Goal: Task Accomplishment & Management: Use online tool/utility

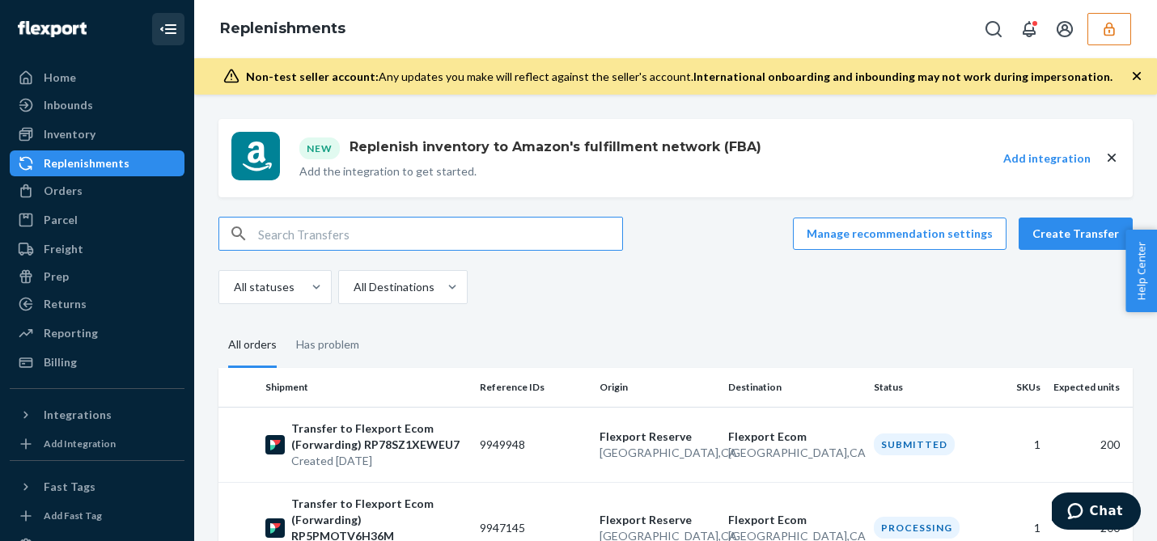
scroll to position [103, 0]
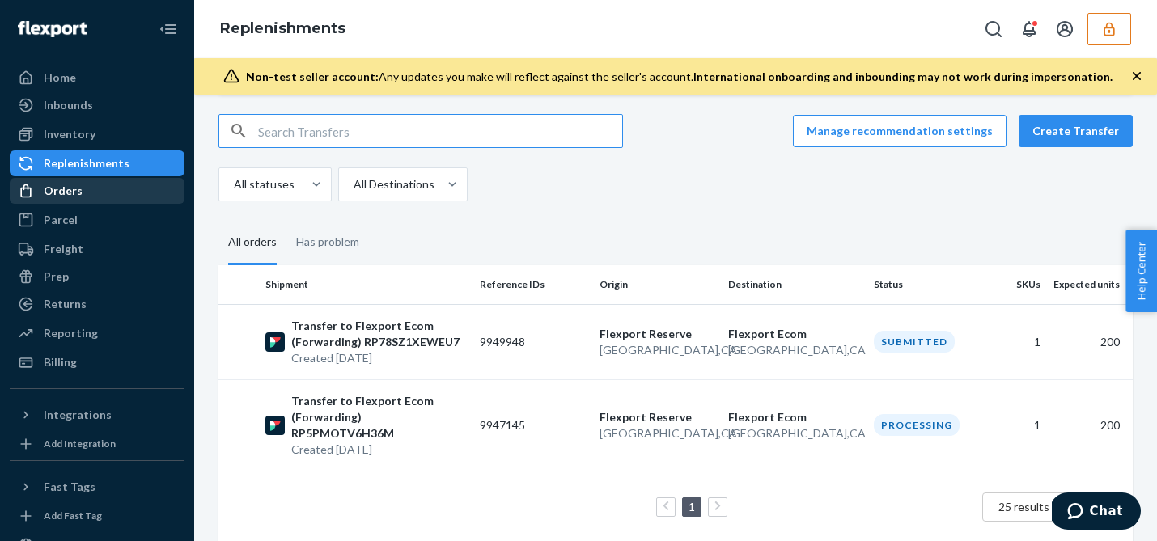
click at [97, 197] on div "Orders" at bounding box center [97, 191] width 172 height 23
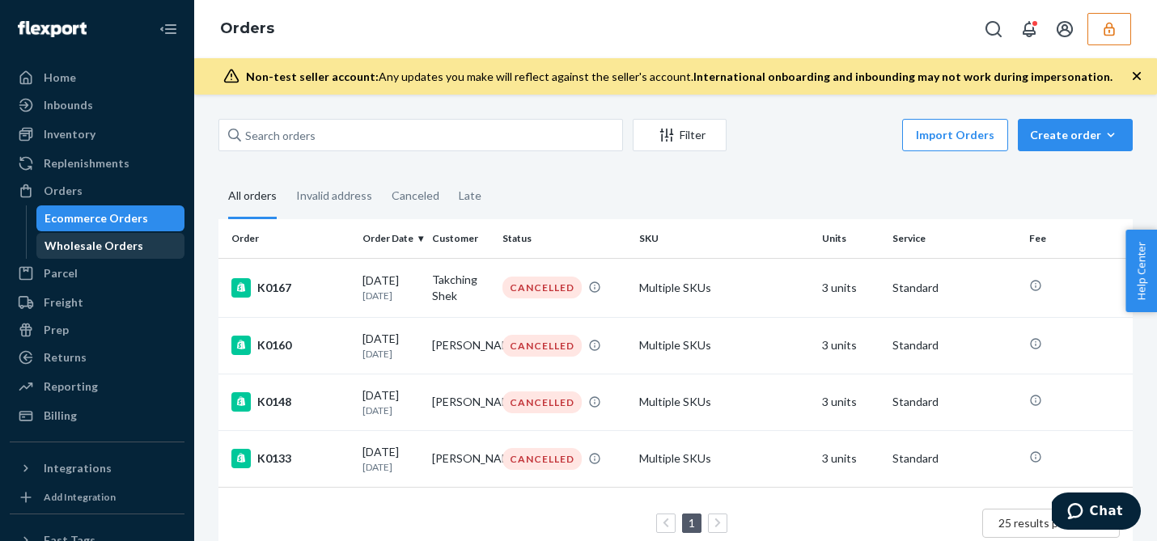
click at [104, 249] on div "Wholesale Orders" at bounding box center [94, 246] width 99 height 16
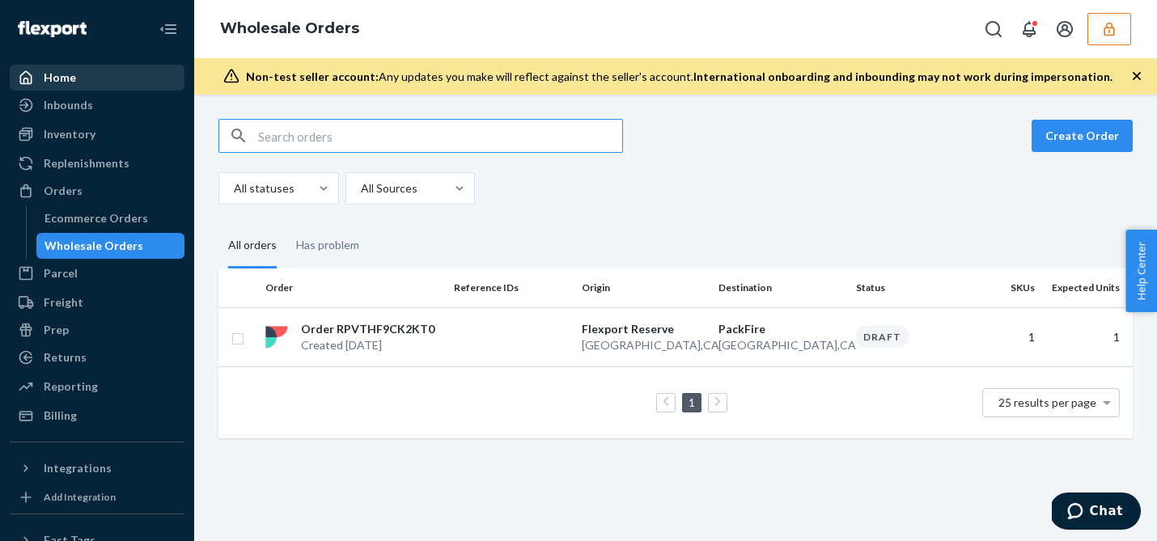
click at [105, 79] on div "Home" at bounding box center [97, 77] width 172 height 23
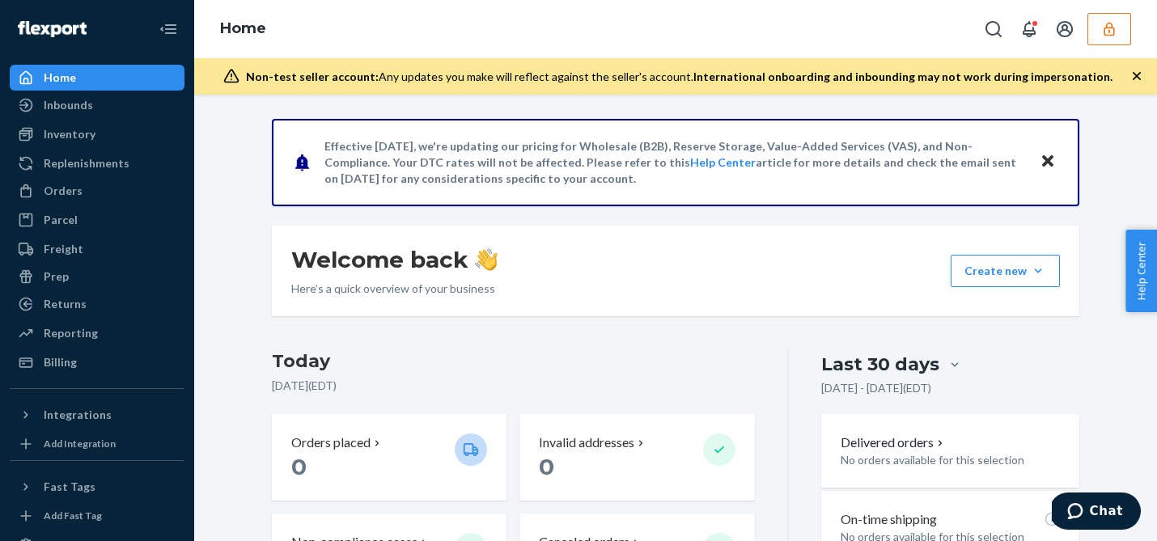
click at [1102, 34] on icon "button" at bounding box center [1110, 29] width 16 height 16
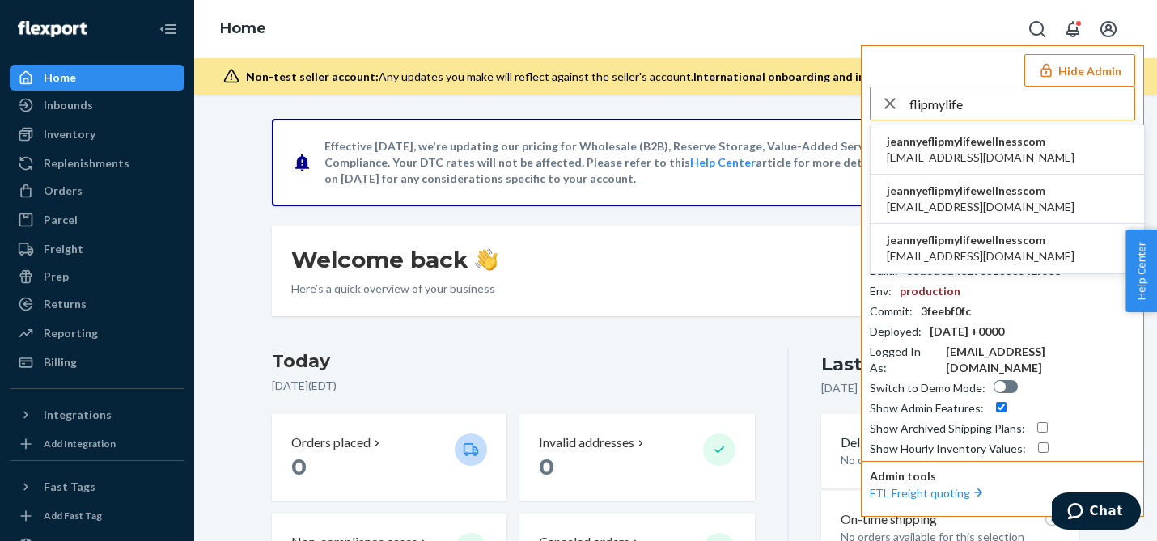
type input "flipmylife"
click at [950, 236] on span "jeannyeflipmylifewellnesscom" at bounding box center [981, 240] width 188 height 16
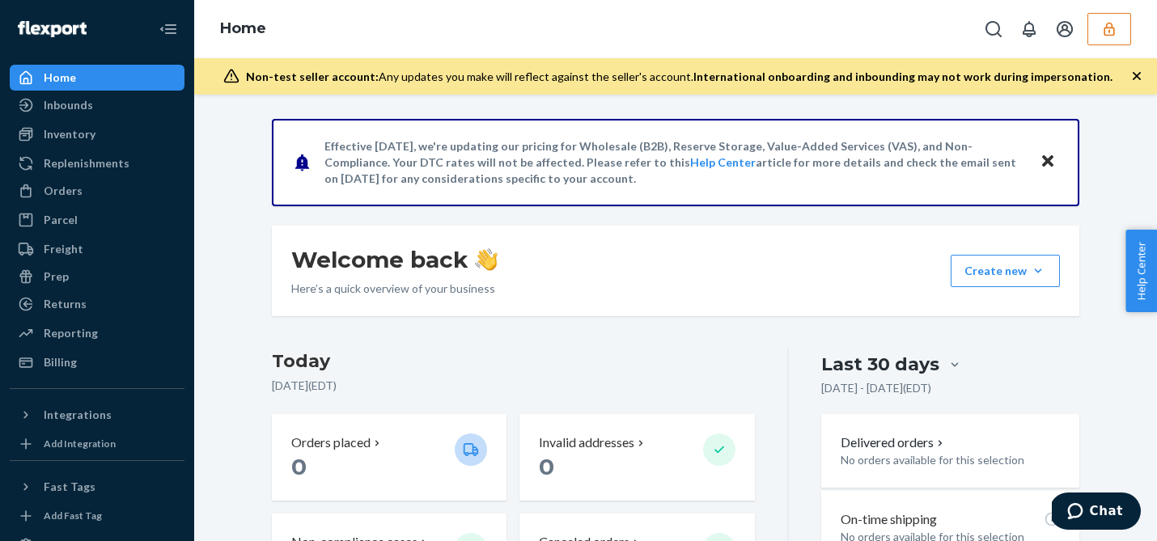
click at [1102, 36] on icon "button" at bounding box center [1110, 29] width 16 height 16
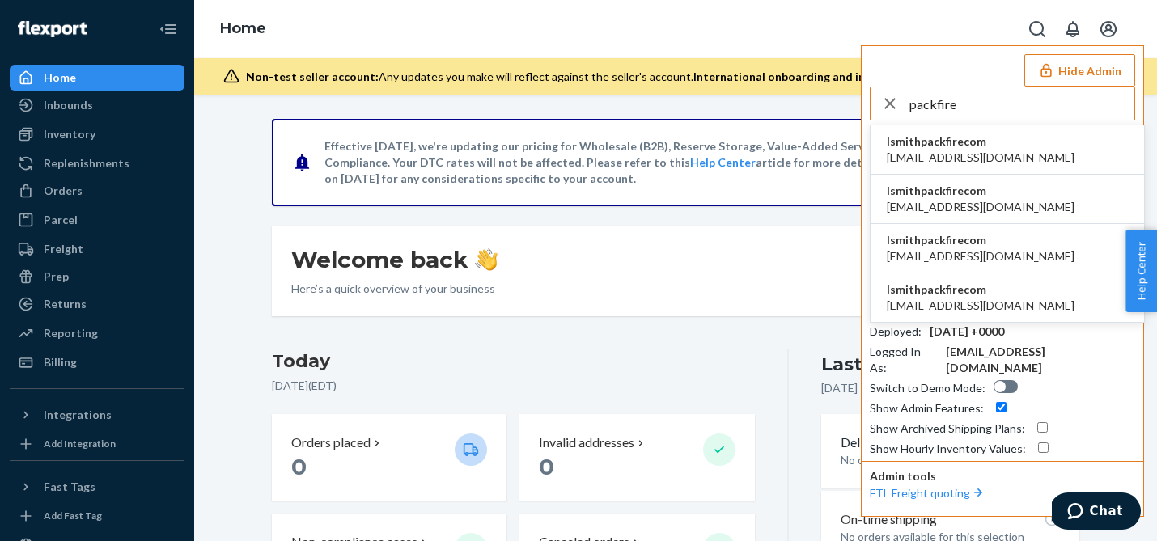
type input "packfire"
click at [977, 152] on span "ipolke@packfire.com" at bounding box center [981, 158] width 188 height 16
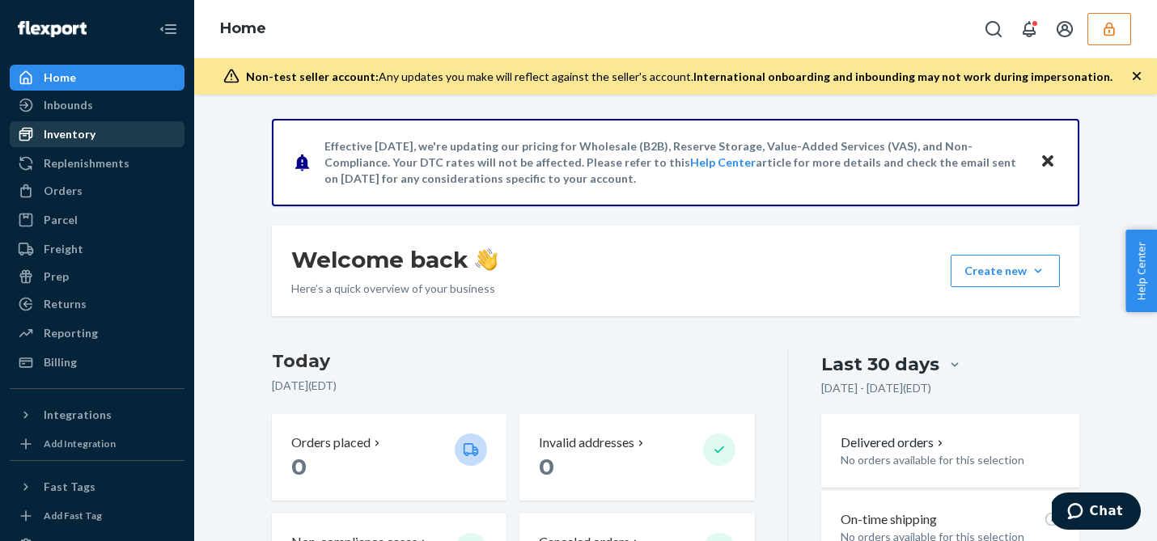
click at [114, 137] on div "Inventory" at bounding box center [97, 134] width 172 height 23
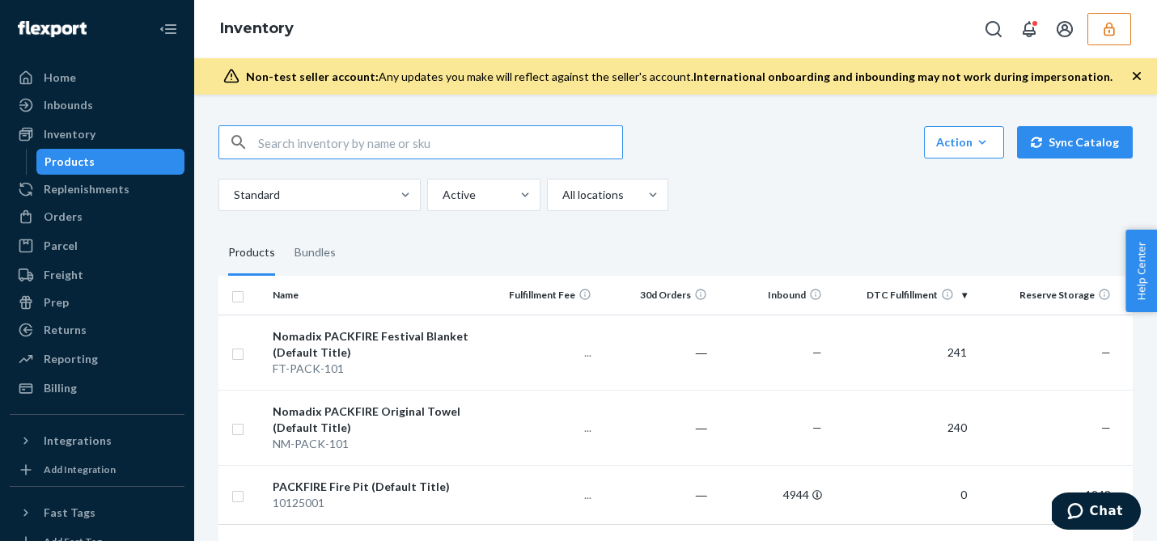
scroll to position [70, 0]
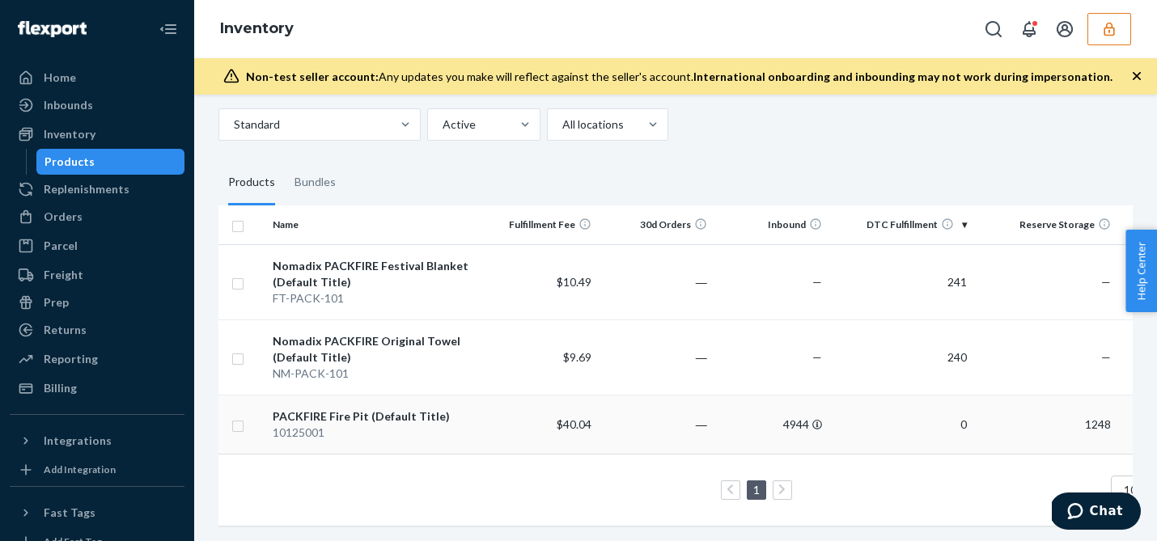
click at [711, 426] on td "―" at bounding box center [656, 424] width 116 height 59
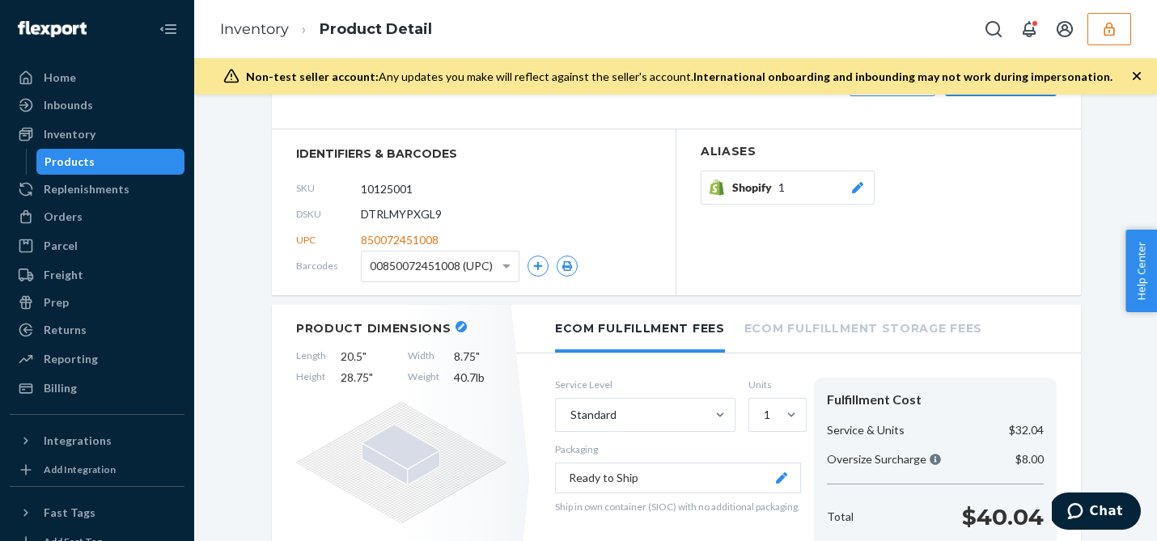
scroll to position [291, 0]
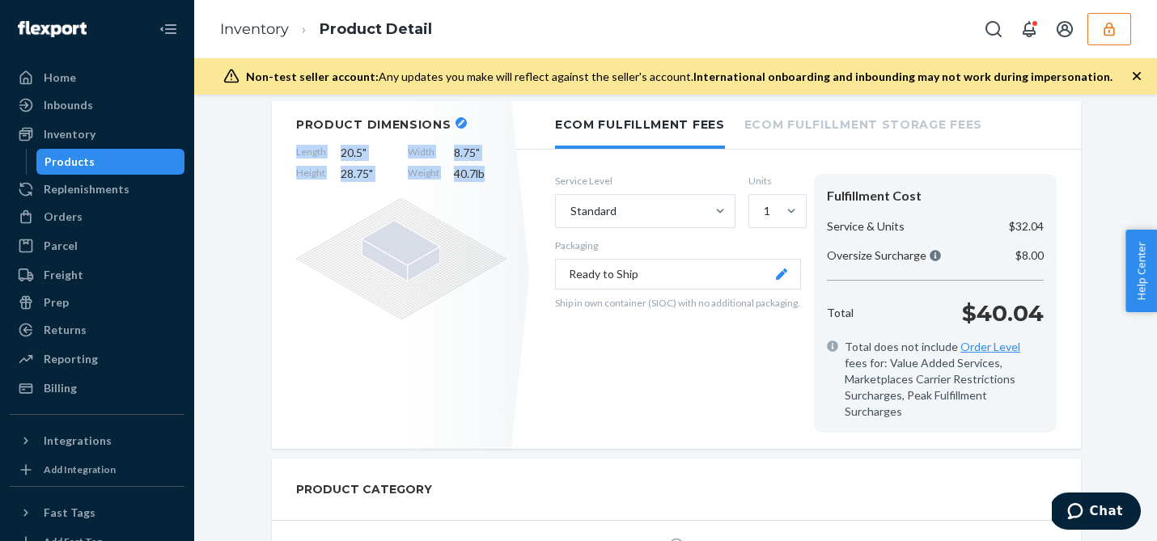
drag, startPoint x: 490, startPoint y: 179, endPoint x: 292, endPoint y: 152, distance: 200.1
click at [292, 152] on div "Product Dimensions Length 20.5 " Width 8.75 " Height 28.75 " Weight 40.7 lb" at bounding box center [401, 275] width 259 height 348
copy div "Length 20.5 " Width 8.75 " Height 28.75 " Weight 40.7 lb"
click at [516, 161] on div "Product Dimensions Length 20.5 " Width 8.75 " Height 28.75 " Weight 40.7 lb" at bounding box center [401, 275] width 259 height 348
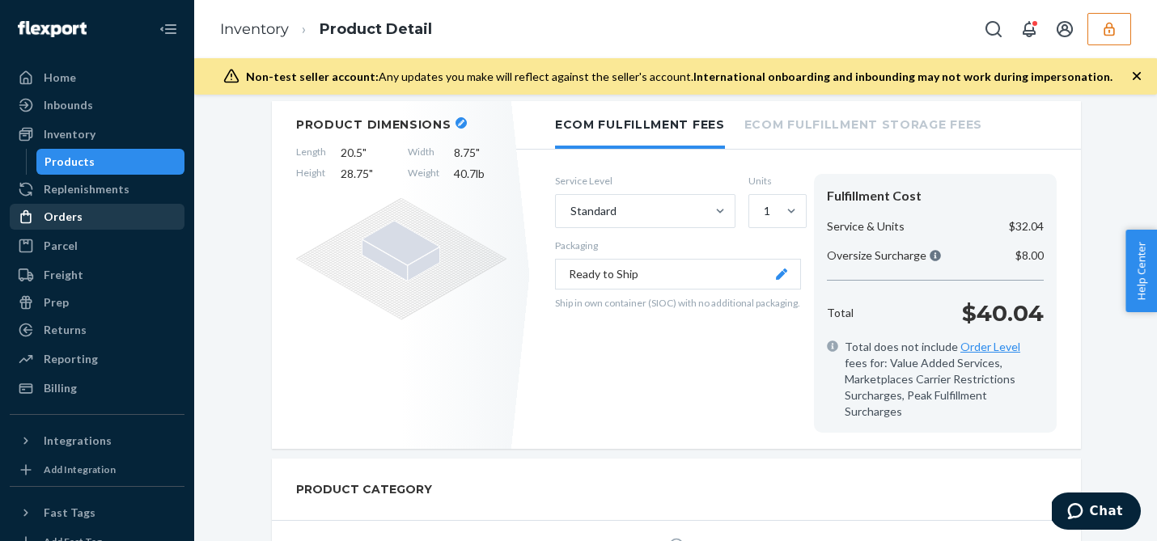
click at [104, 223] on div "Orders" at bounding box center [97, 217] width 172 height 23
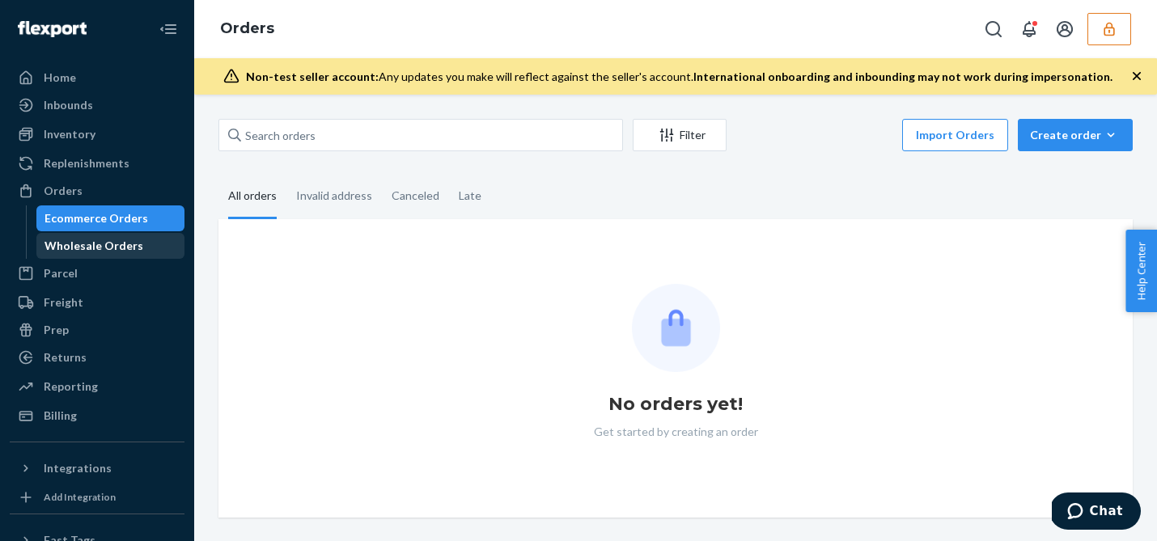
click at [103, 253] on div "Wholesale Orders" at bounding box center [94, 246] width 99 height 16
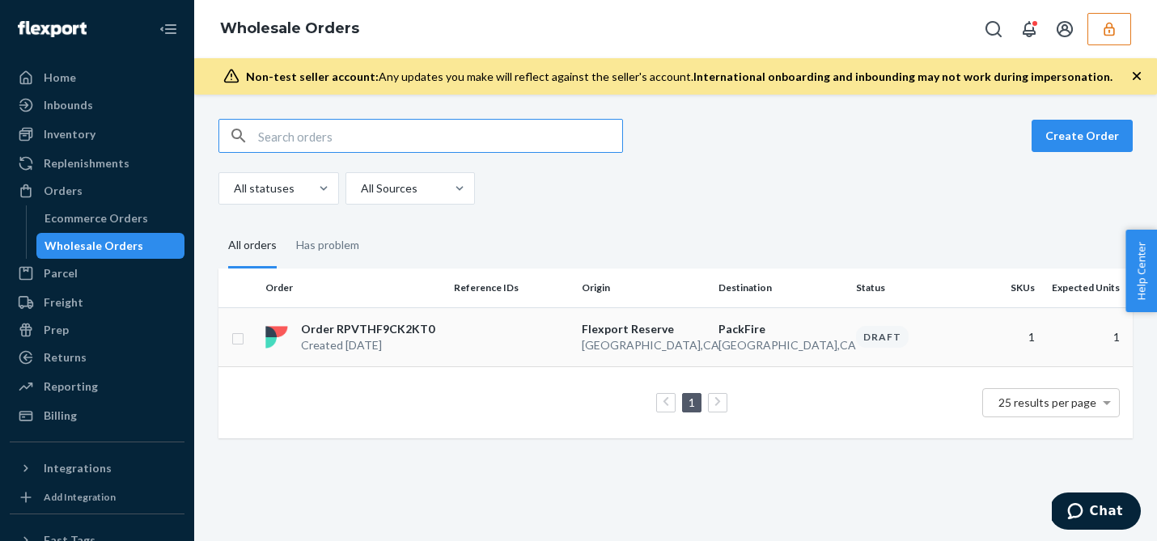
click at [452, 334] on td at bounding box center [512, 337] width 128 height 59
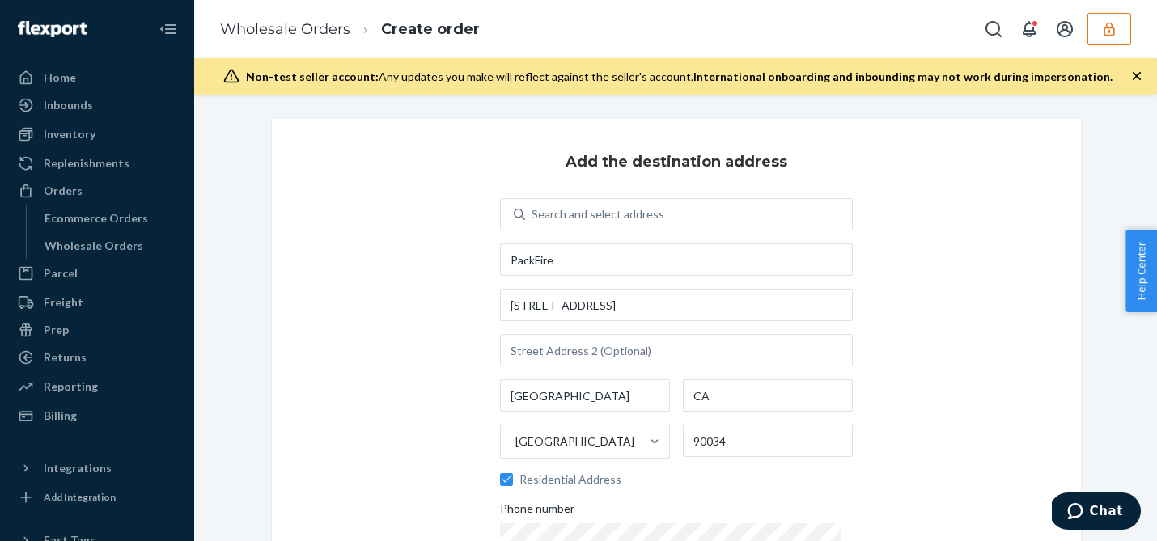
scroll to position [272, 0]
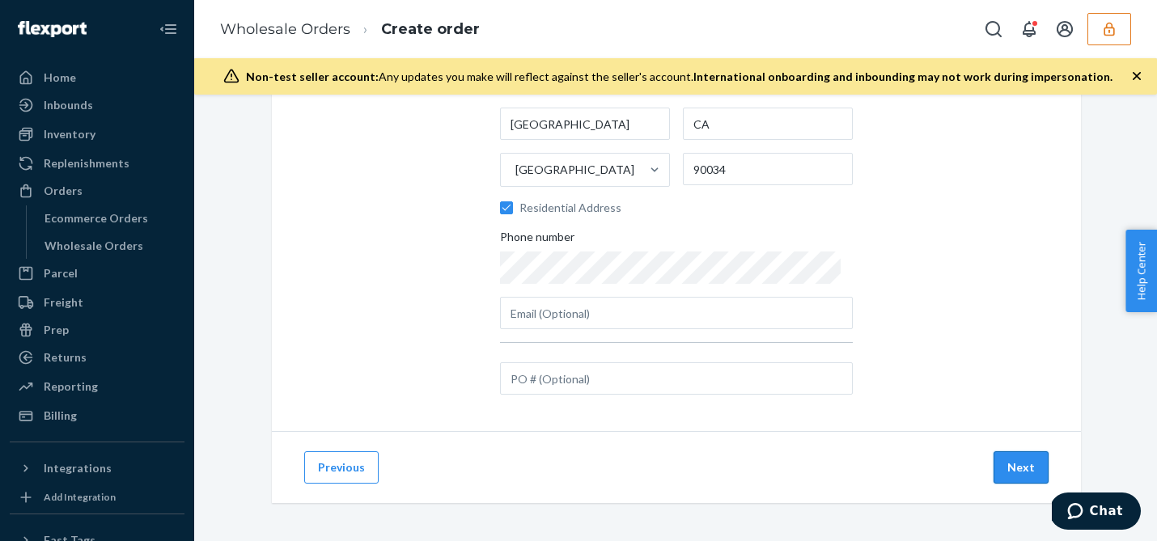
click at [1028, 472] on button "Next" at bounding box center [1021, 468] width 55 height 32
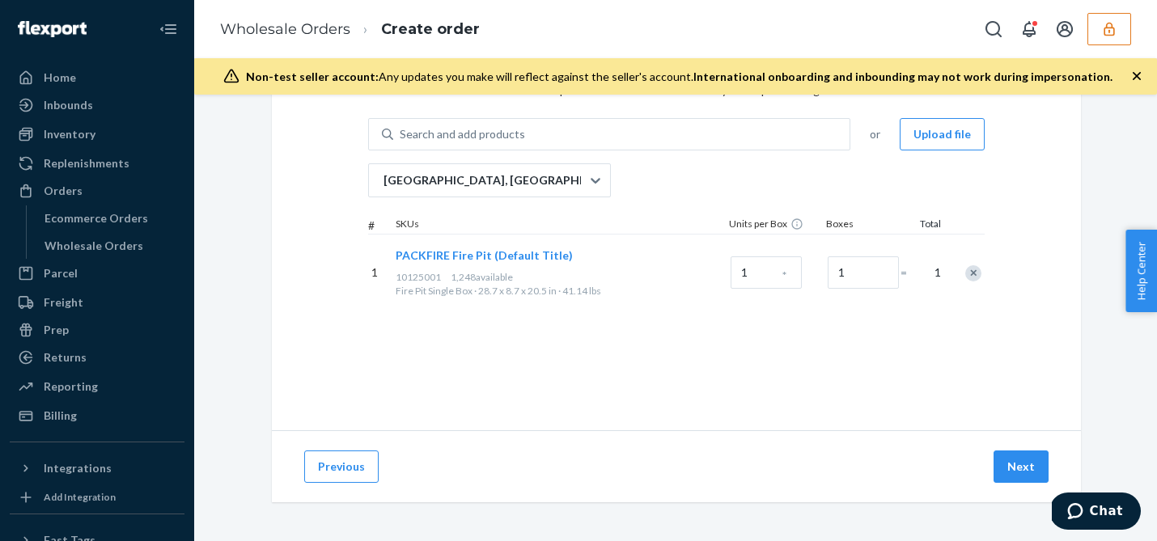
scroll to position [102, 0]
click at [1013, 469] on button "Next" at bounding box center [1021, 468] width 55 height 32
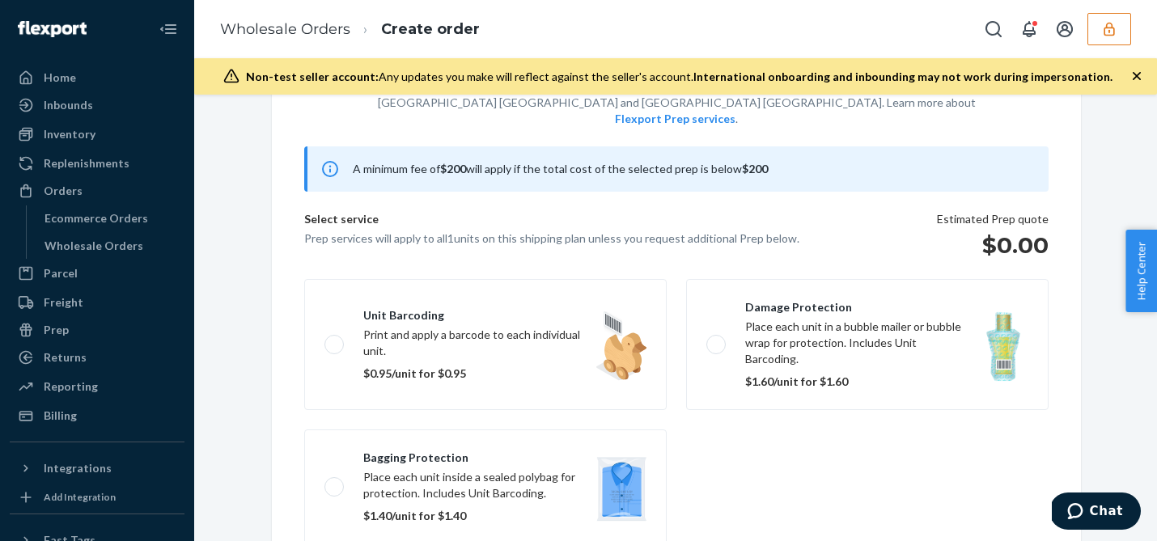
scroll to position [104, 0]
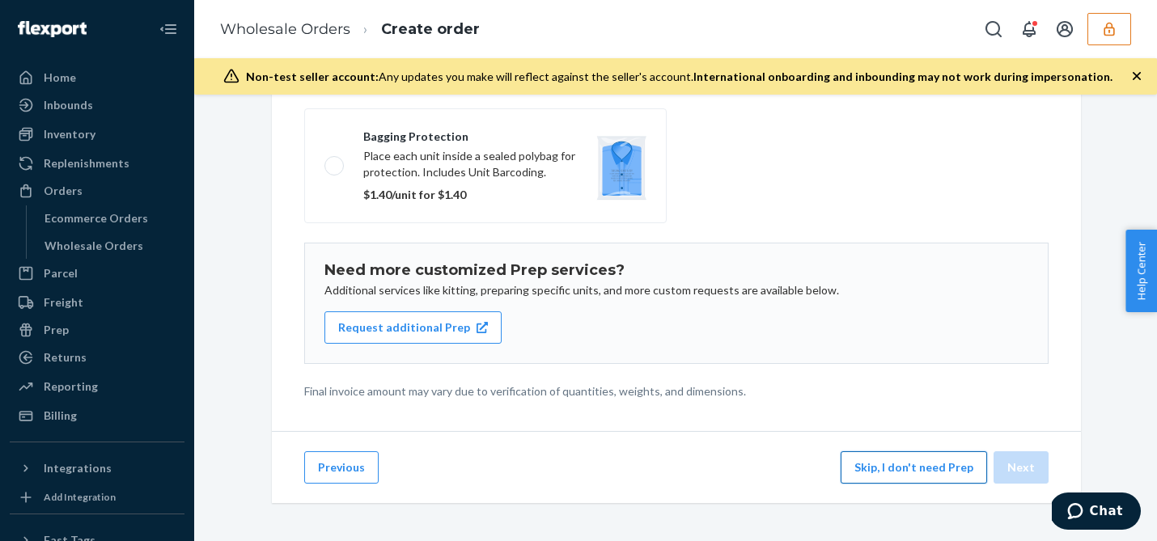
click at [877, 470] on button "Skip, I don't need Prep" at bounding box center [914, 468] width 146 height 32
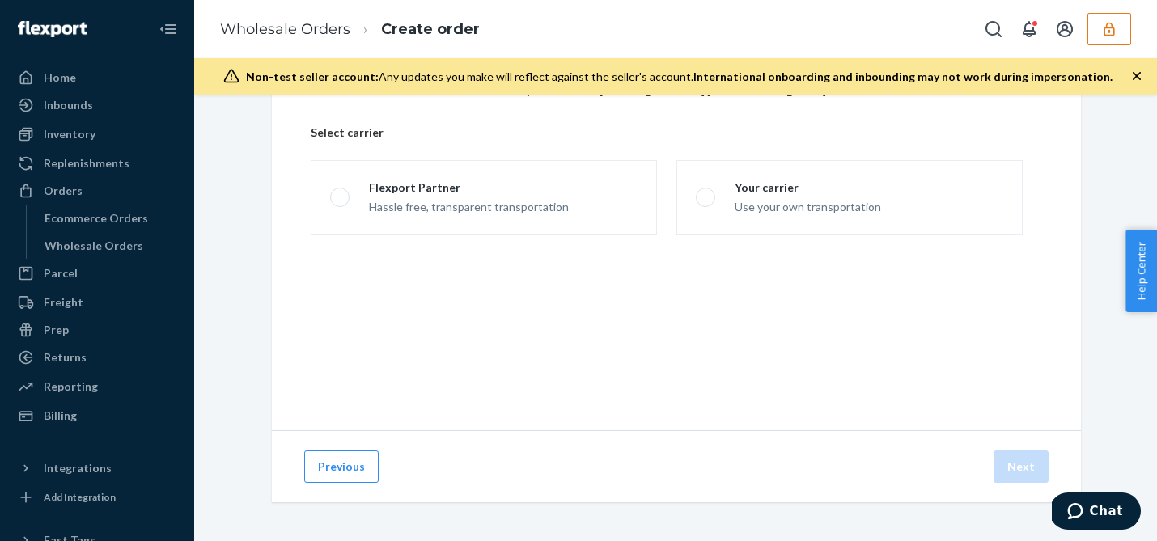
scroll to position [102, 0]
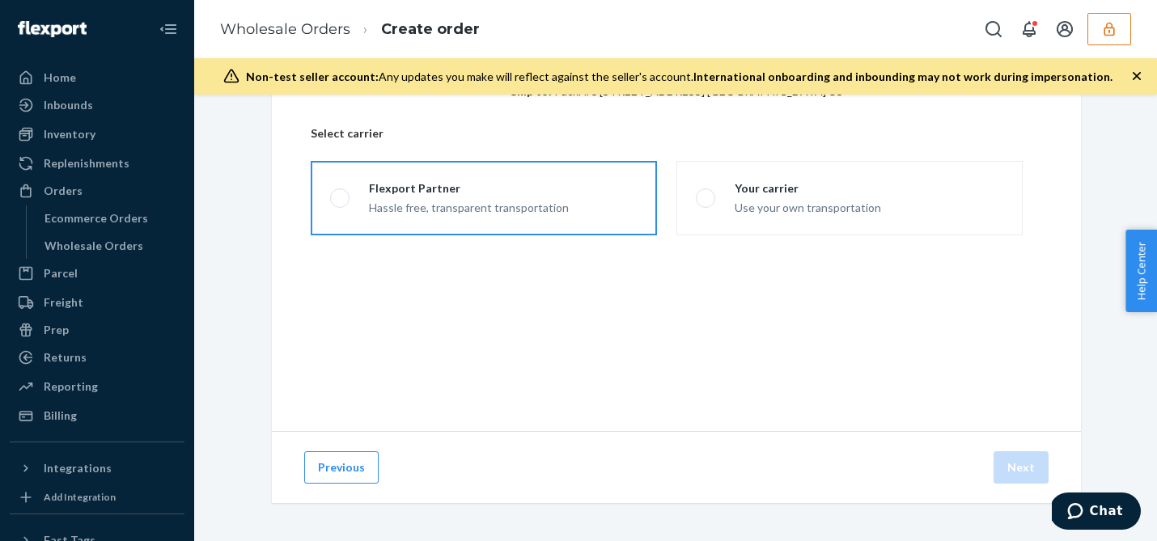
click at [578, 196] on label "Flexport Partner Hassle free, transparent transportation" at bounding box center [484, 198] width 346 height 74
click at [341, 196] on input "Flexport Partner Hassle free, transparent transportation" at bounding box center [335, 198] width 11 height 11
radio input "true"
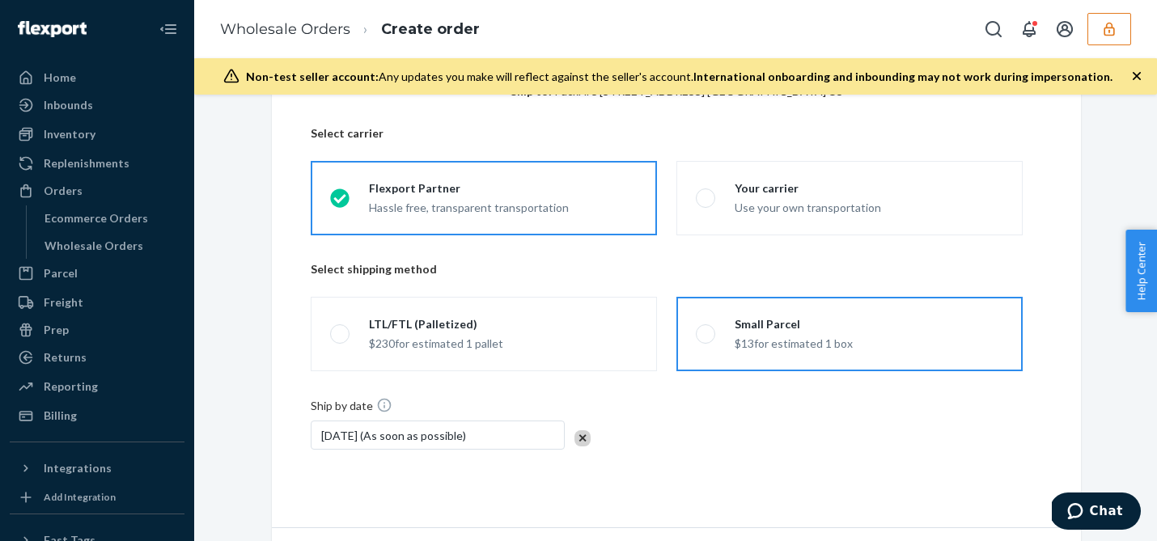
click at [738, 336] on div "$13 for estimated 1 box" at bounding box center [794, 342] width 118 height 19
click at [707, 336] on input "Small Parcel $13 for estimated 1 box" at bounding box center [701, 334] width 11 height 11
radio input "true"
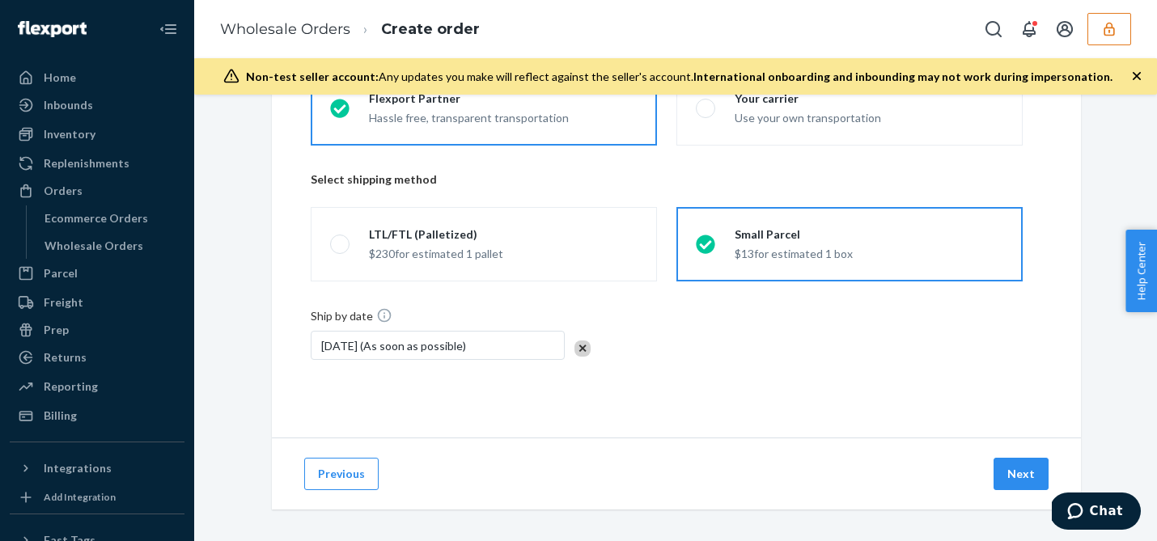
scroll to position [198, 0]
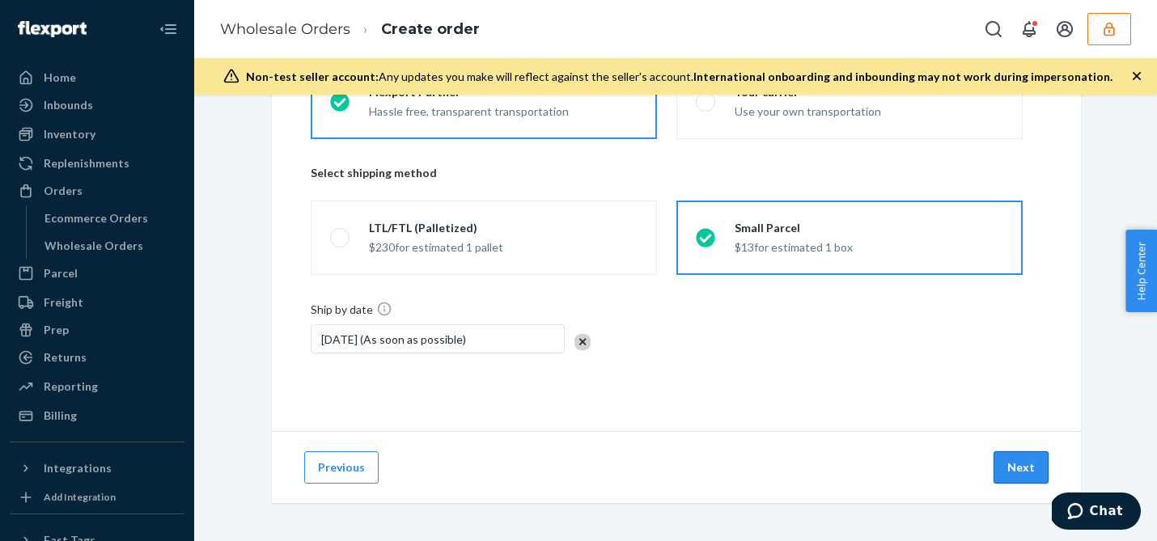
click at [1010, 466] on button "Next" at bounding box center [1021, 468] width 55 height 32
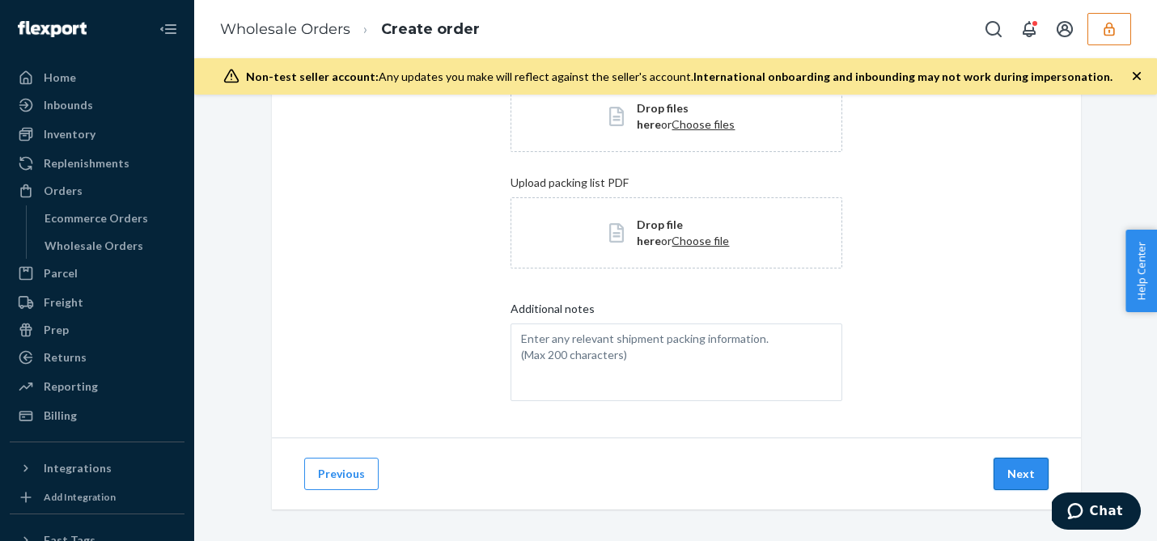
click at [1024, 480] on button "Next" at bounding box center [1021, 474] width 55 height 32
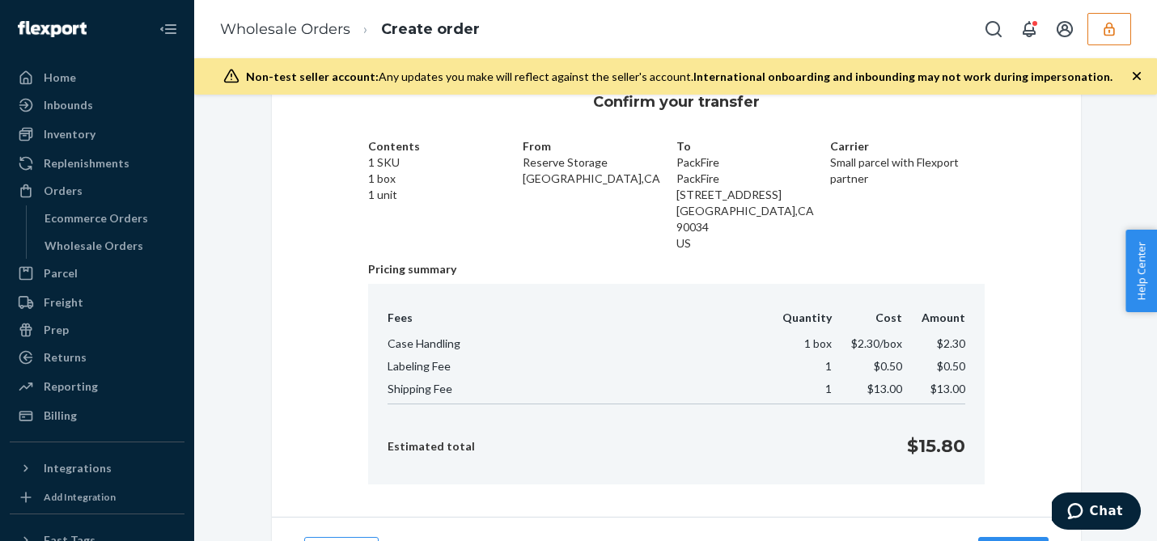
scroll to position [51, 0]
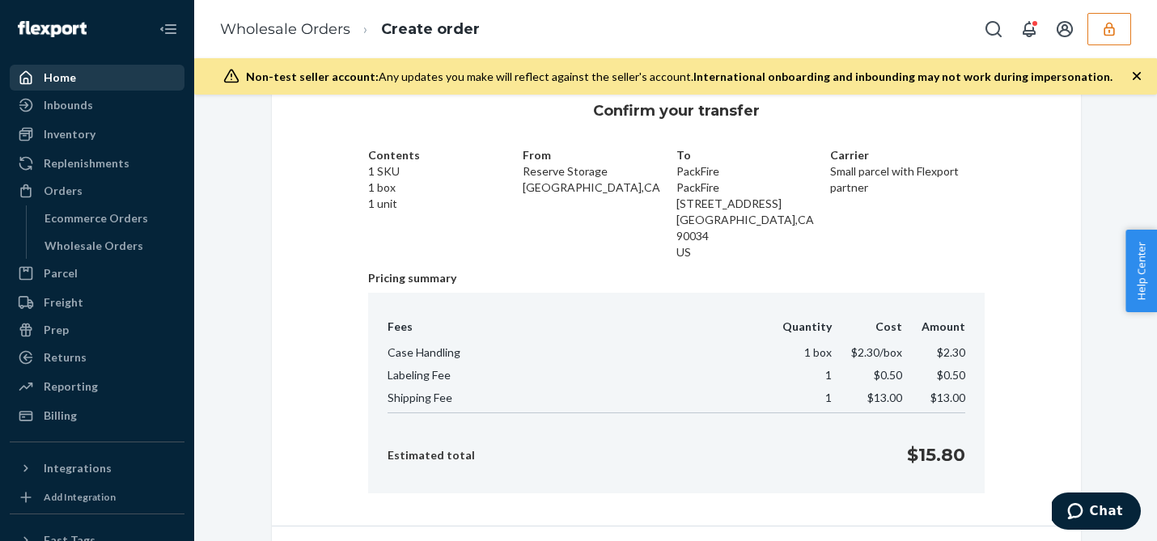
click at [93, 71] on div "Home" at bounding box center [97, 77] width 172 height 23
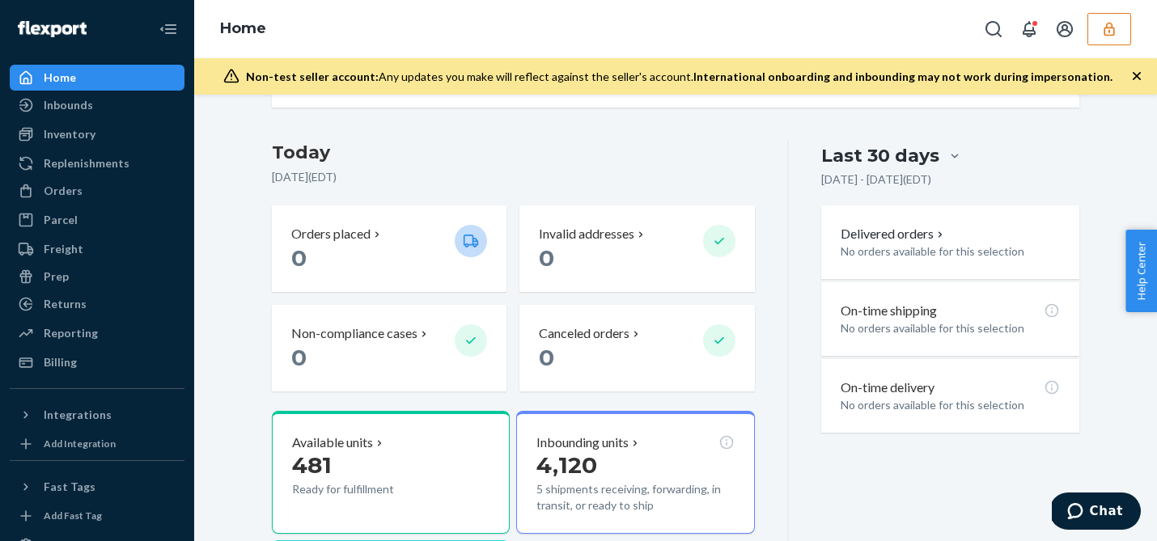
scroll to position [274, 0]
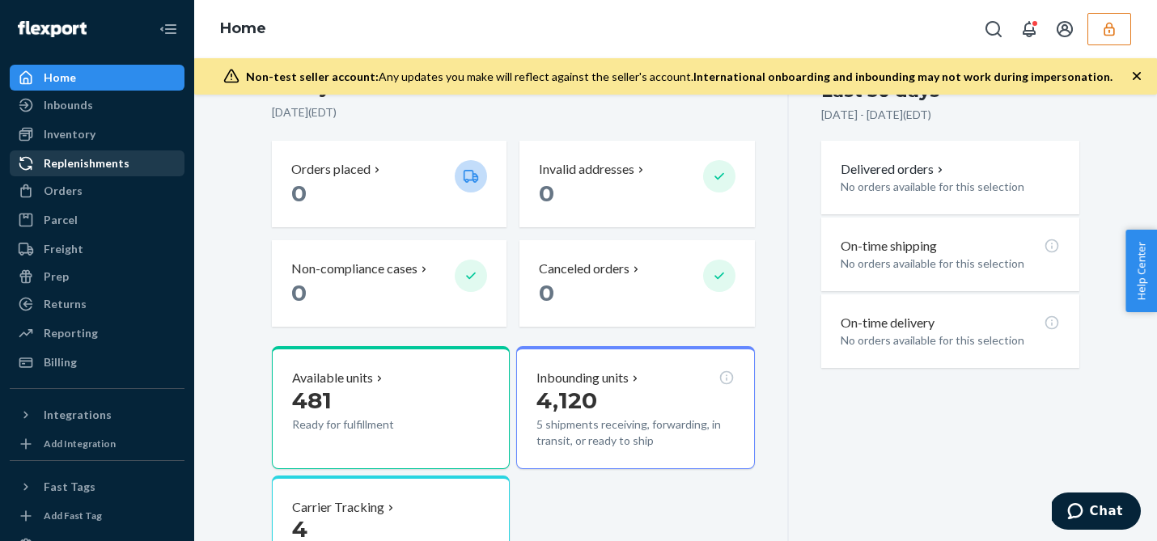
click at [90, 160] on div "Replenishments" at bounding box center [87, 163] width 86 height 16
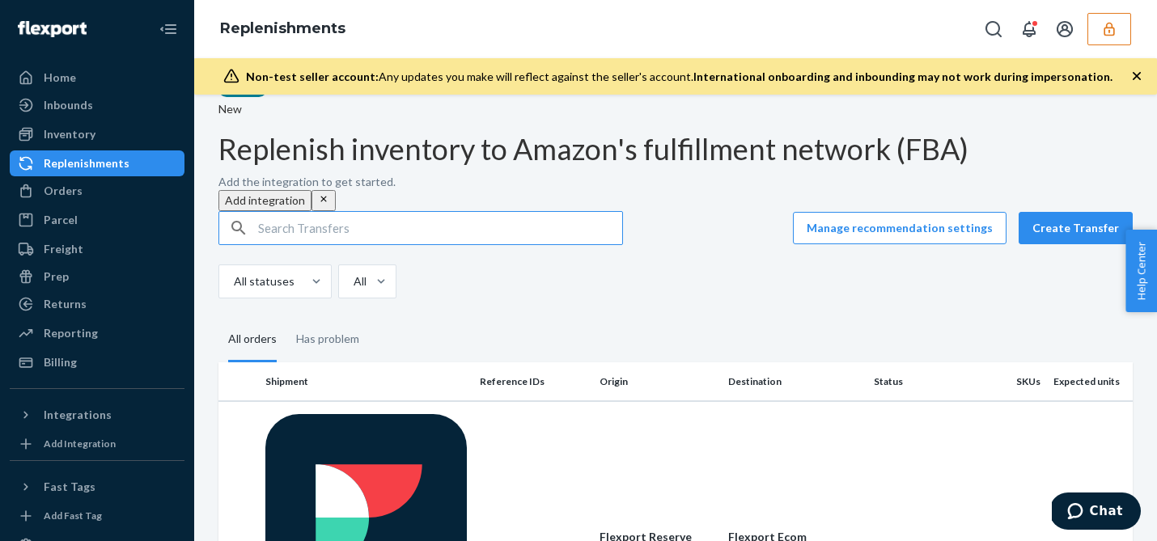
scroll to position [103, 0]
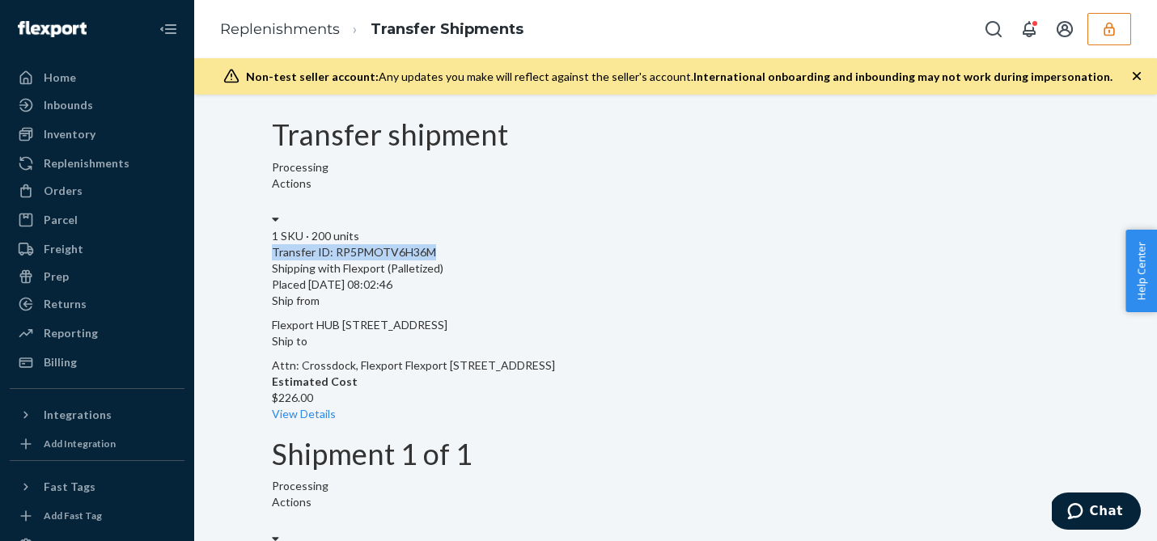
drag, startPoint x: 472, startPoint y: 288, endPoint x: 304, endPoint y: 290, distance: 167.5
click at [304, 261] on div "Transfer ID: RP5PMOTV6H36M" at bounding box center [676, 252] width 808 height 16
copy div "Transfer ID: RP5PMOTV6H36M"
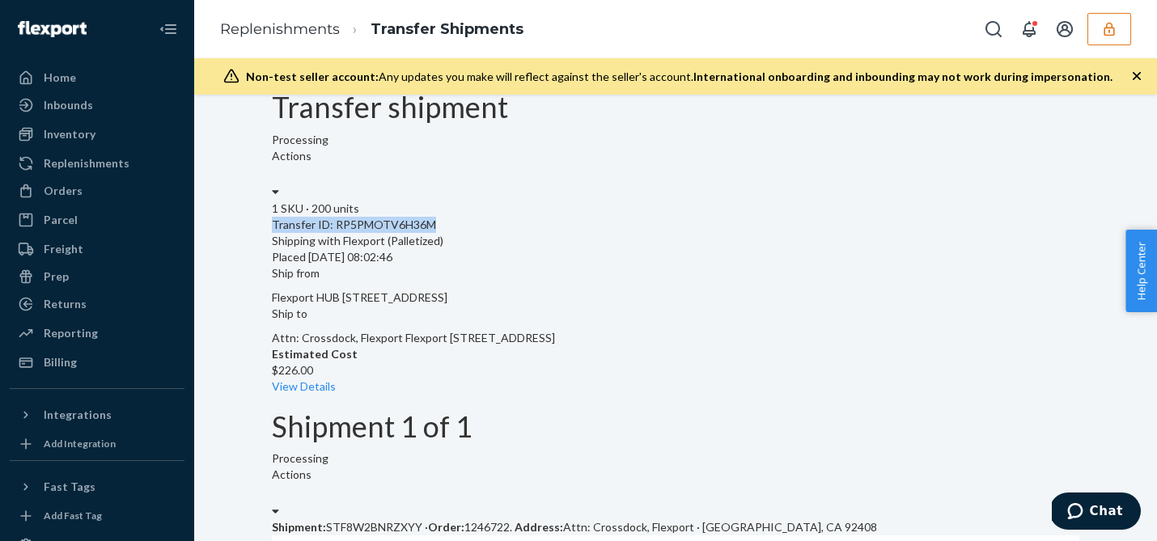
scroll to position [27, 0]
click at [86, 72] on div "Home" at bounding box center [97, 77] width 172 height 23
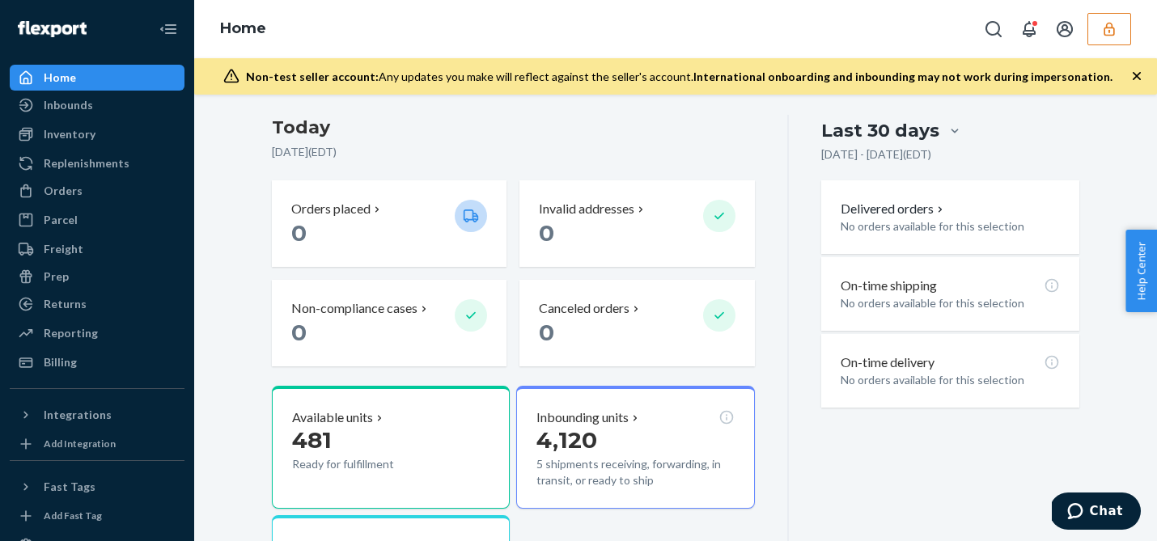
scroll to position [238, 0]
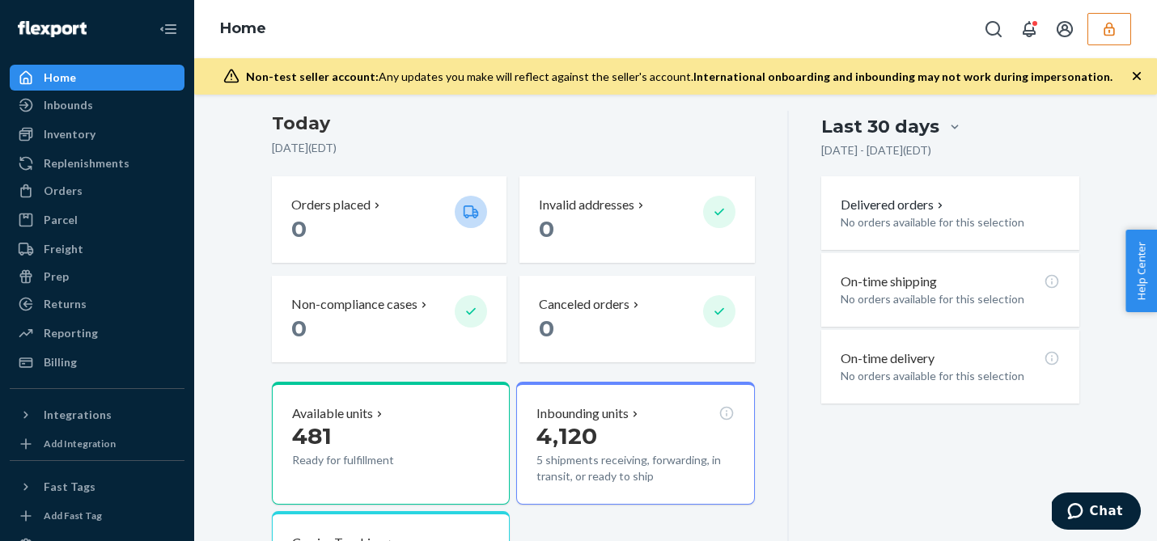
click at [1104, 36] on icon "button" at bounding box center [1110, 29] width 16 height 16
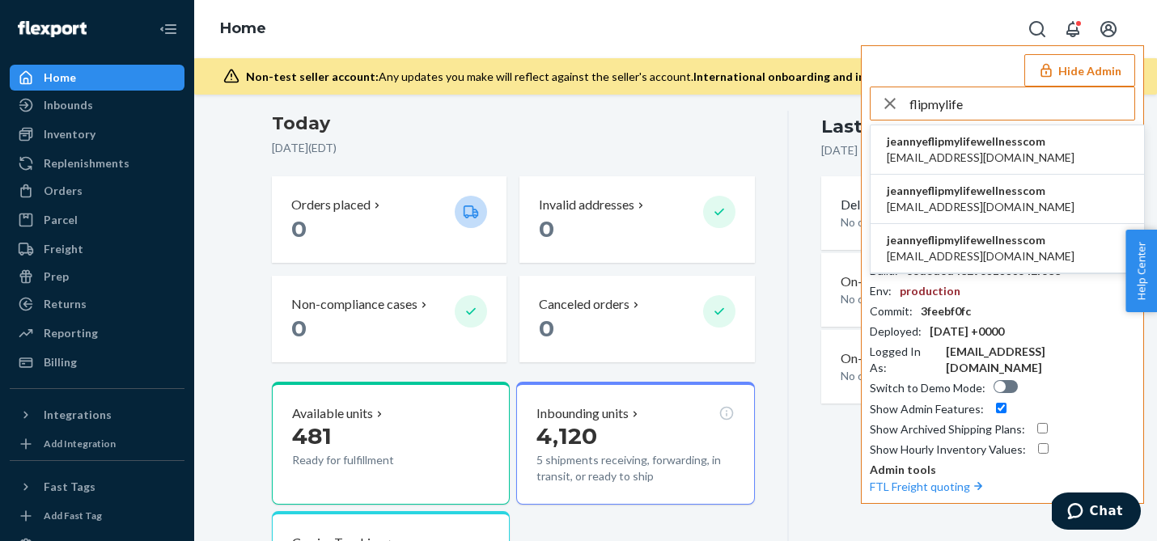
type input "flipmylife"
click at [984, 244] on span "jeannyeflipmylifewellnesscom" at bounding box center [981, 240] width 188 height 16
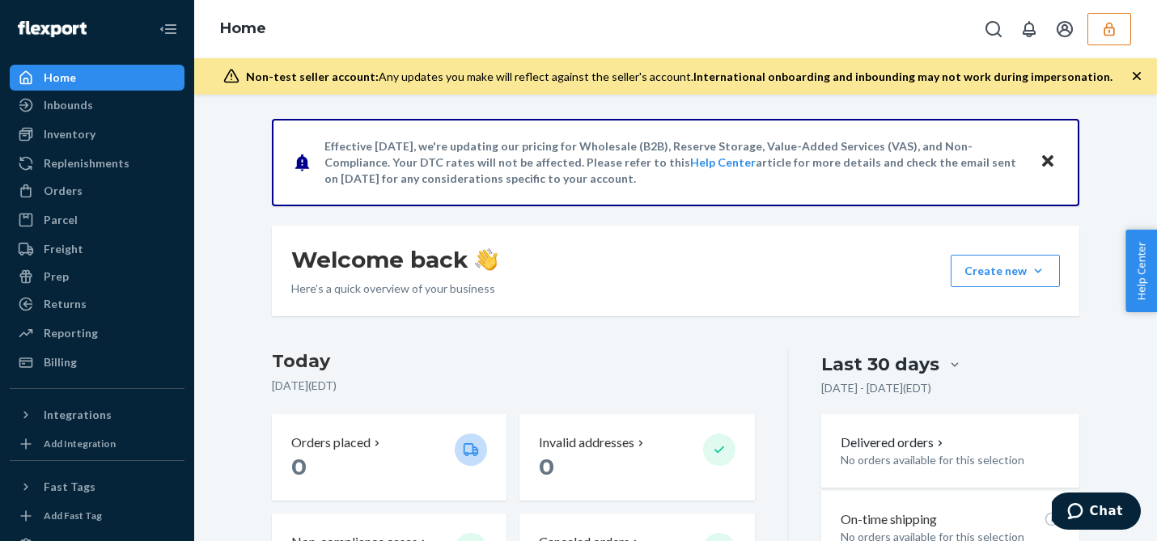
scroll to position [303, 0]
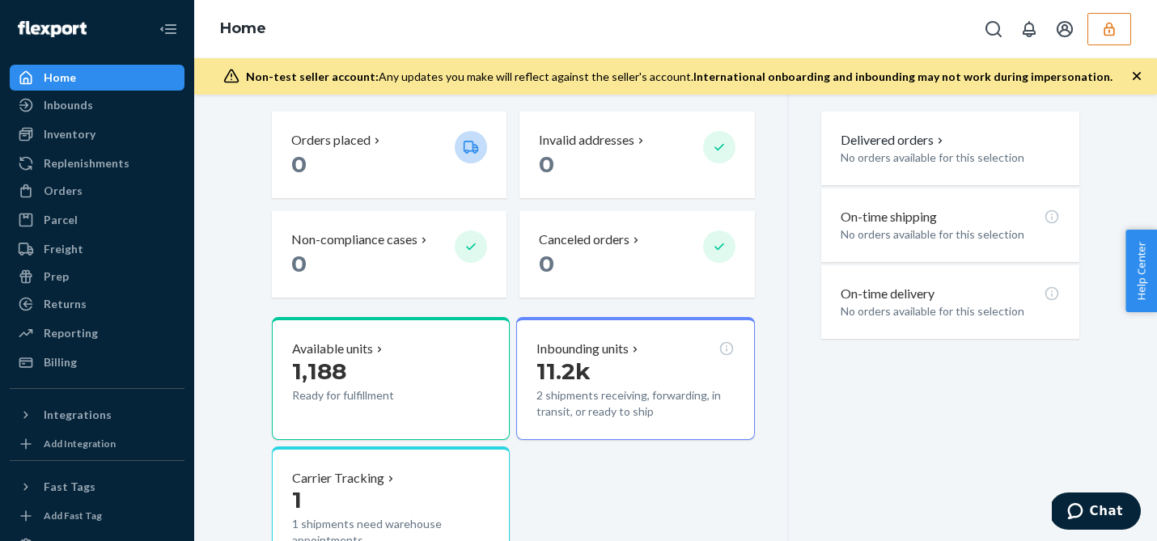
click at [1106, 29] on icon "button" at bounding box center [1110, 29] width 16 height 16
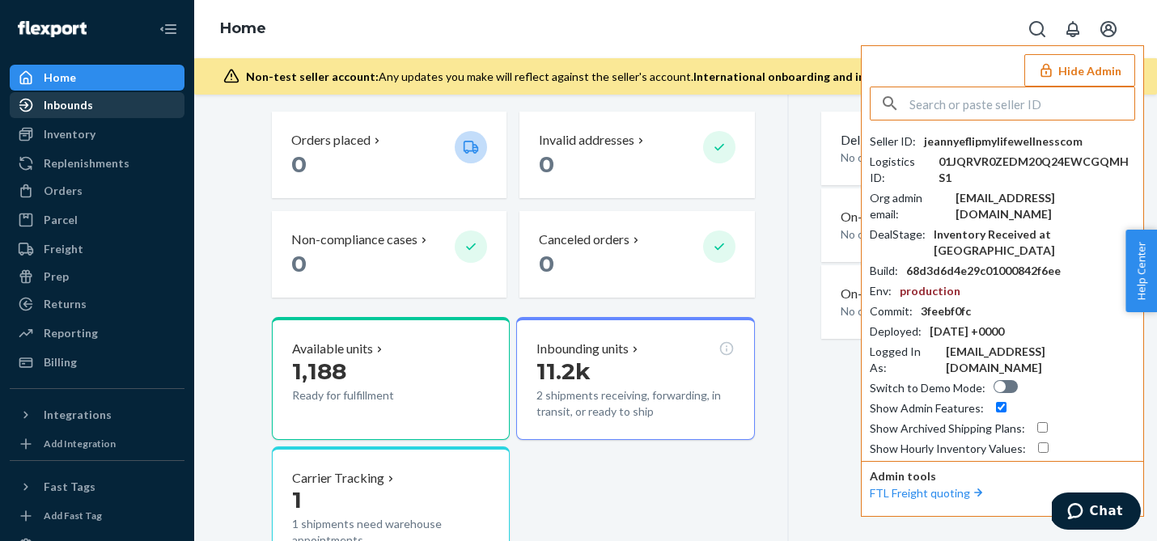
click at [121, 113] on div "Inbounds" at bounding box center [97, 105] width 172 height 23
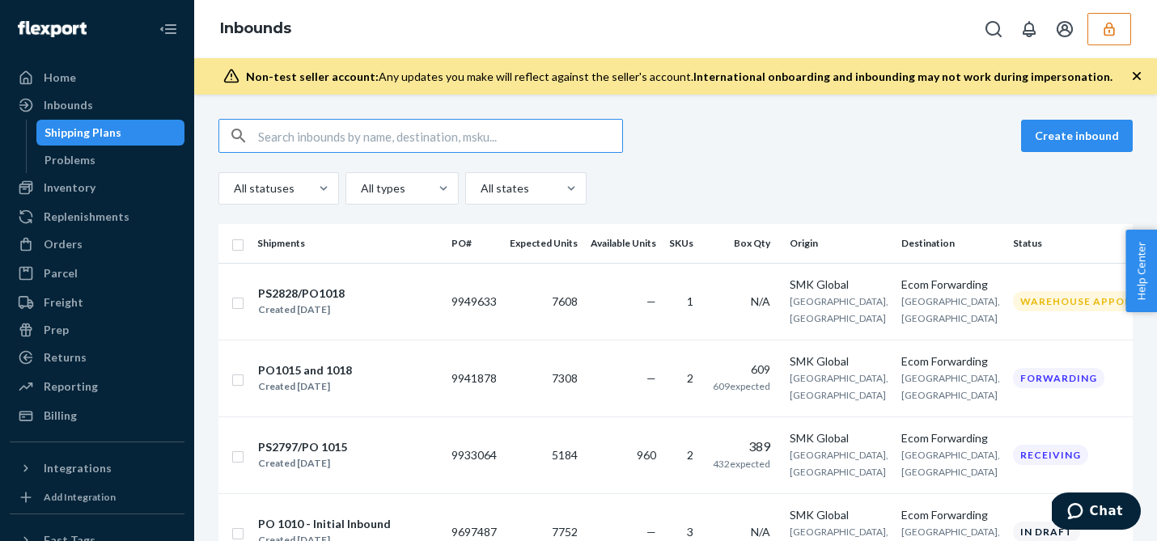
click at [1102, 26] on icon "button" at bounding box center [1110, 29] width 16 height 16
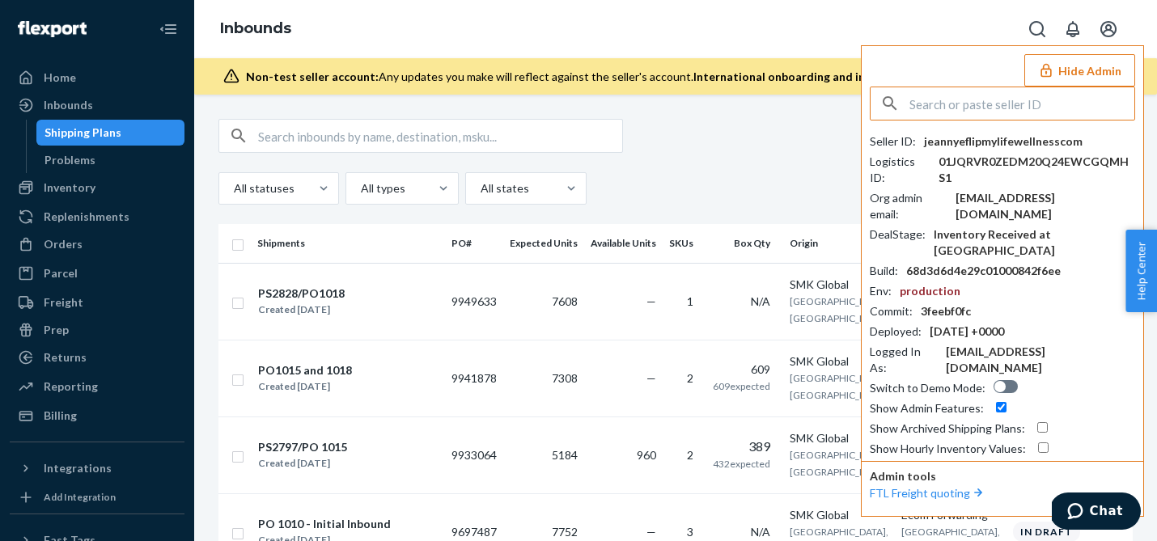
click at [1089, 66] on button "Hide Admin" at bounding box center [1080, 70] width 111 height 32
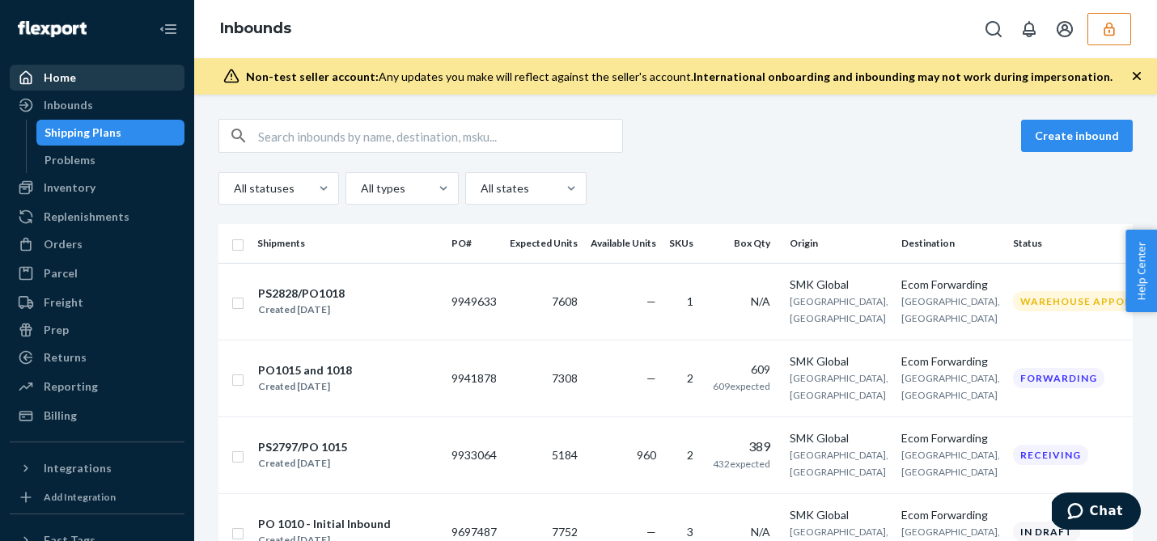
click at [80, 79] on div "Home" at bounding box center [97, 77] width 172 height 23
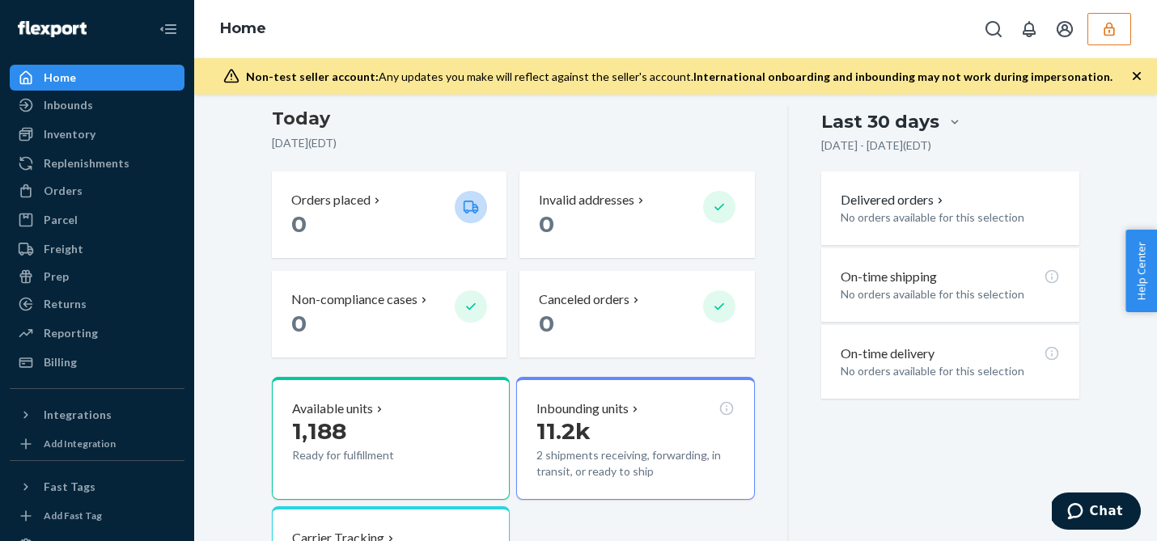
scroll to position [294, 0]
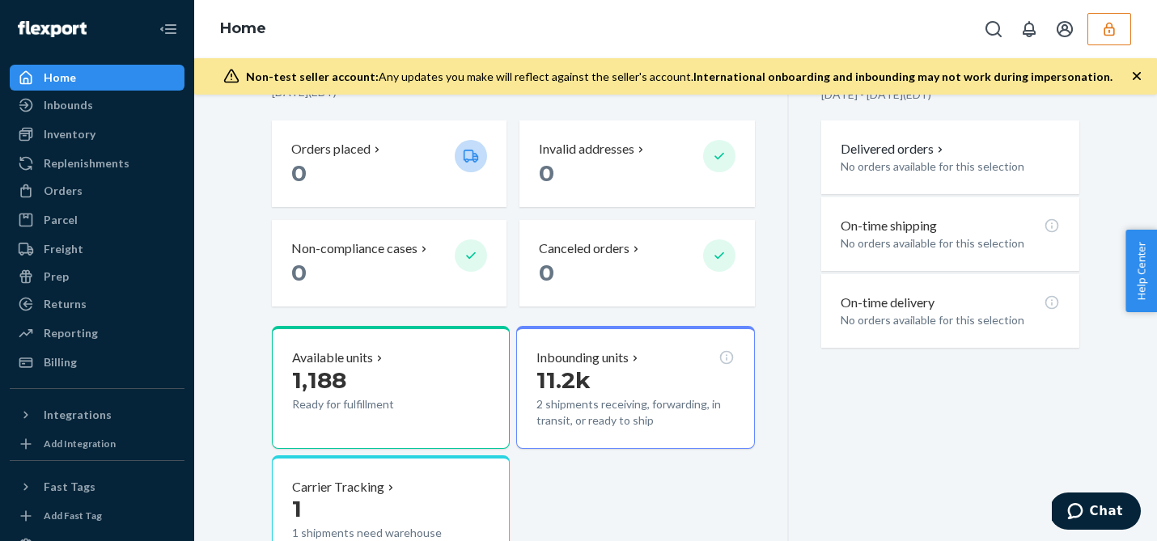
click at [94, 83] on div "Home" at bounding box center [97, 77] width 172 height 23
